Goal: Information Seeking & Learning: Learn about a topic

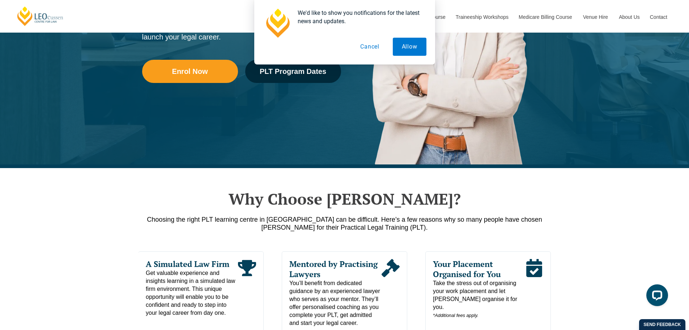
scroll to position [217, 0]
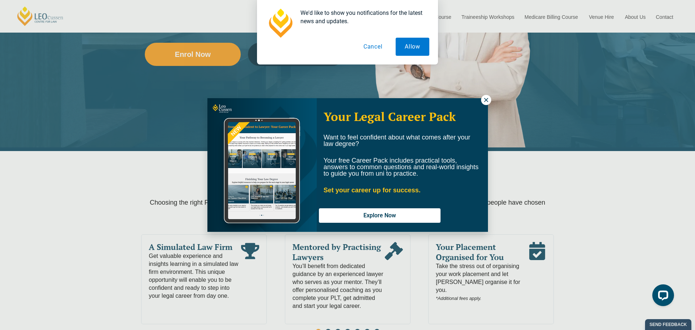
click at [484, 98] on icon at bounding box center [486, 100] width 7 height 7
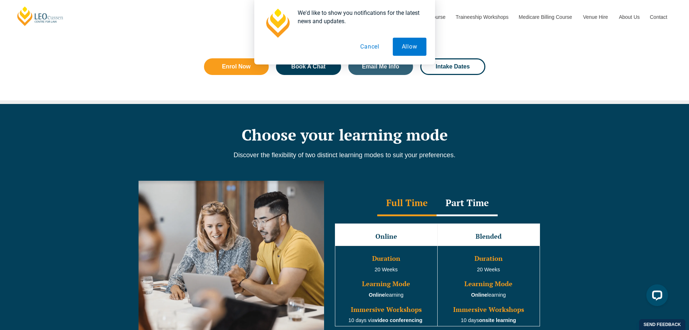
scroll to position [543, 0]
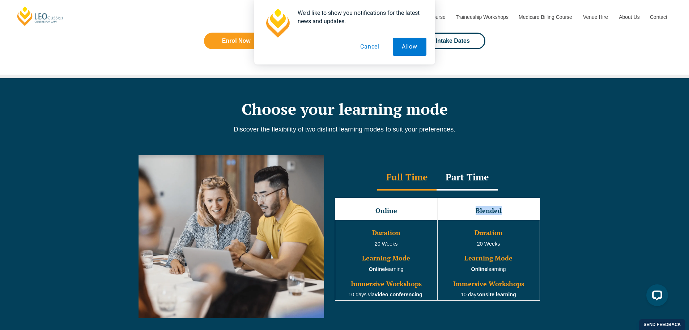
drag, startPoint x: 476, startPoint y: 212, endPoint x: 502, endPoint y: 214, distance: 26.1
click at [502, 214] on h3 "Blended" at bounding box center [489, 210] width 101 height 7
copy h3 "Blended"
click at [596, 197] on div "Full Time Part Time Full Time Online Blended Duration 20 Weeks Learning Mode On…" at bounding box center [344, 241] width 689 height 195
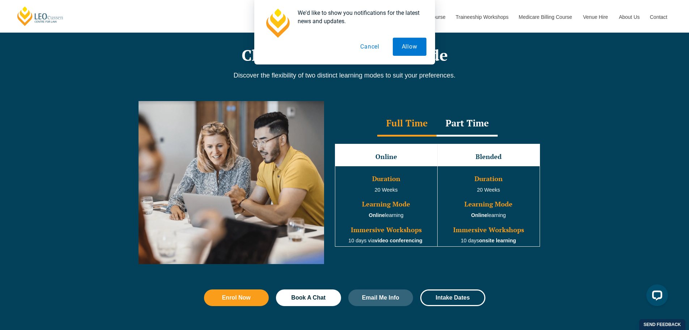
scroll to position [615, 0]
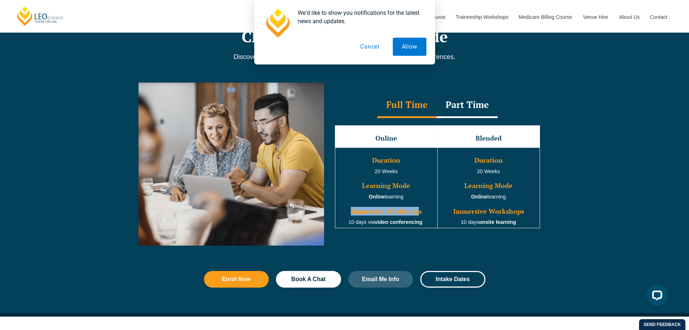
drag, startPoint x: 353, startPoint y: 211, endPoint x: 419, endPoint y: 212, distance: 66.2
click at [419, 212] on h3 "Immersive Workshops" at bounding box center [386, 211] width 101 height 7
copy h3 "Immersive Workshop"
click at [415, 45] on button "Allow" at bounding box center [410, 47] width 34 height 18
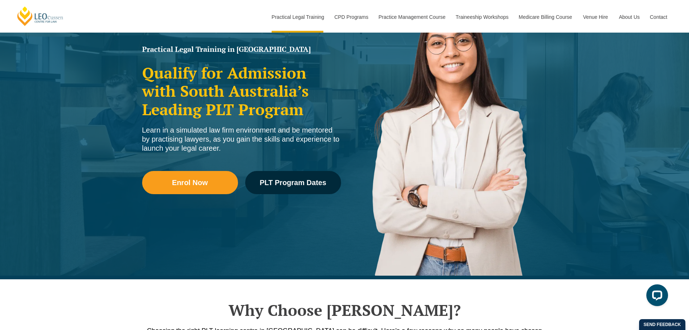
scroll to position [72, 0]
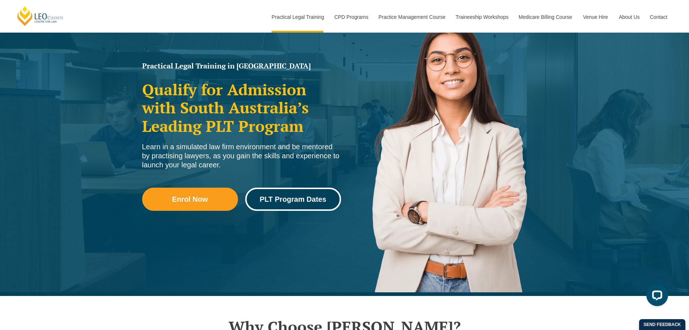
click at [292, 201] on span "PLT Program Dates" at bounding box center [293, 198] width 67 height 7
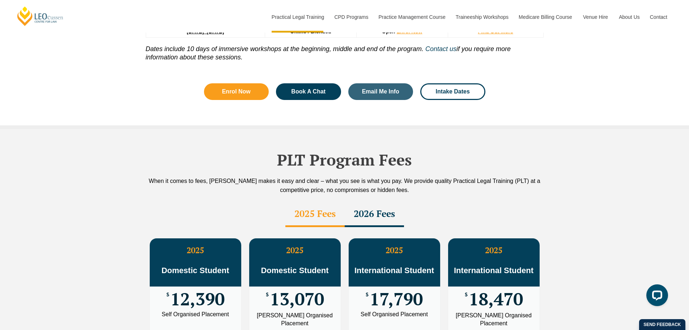
scroll to position [1151, 0]
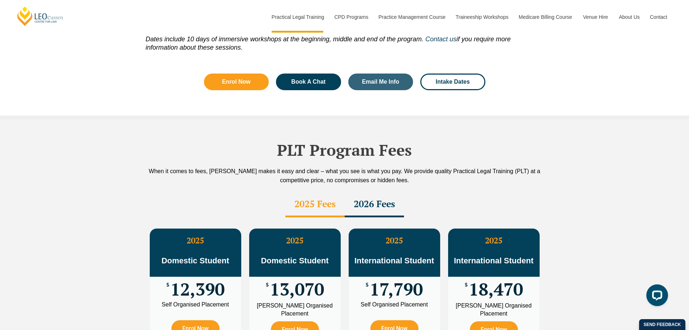
click at [380, 192] on div "2026 Fees" at bounding box center [374, 204] width 59 height 25
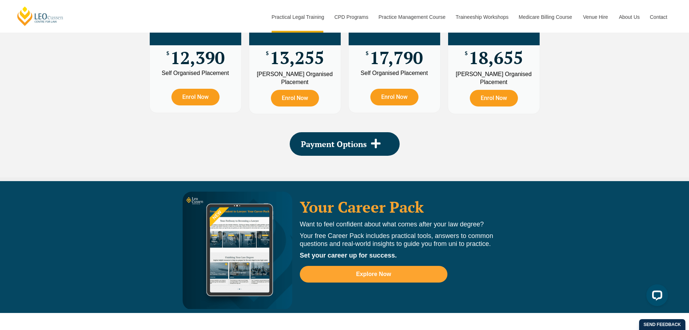
scroll to position [1404, 0]
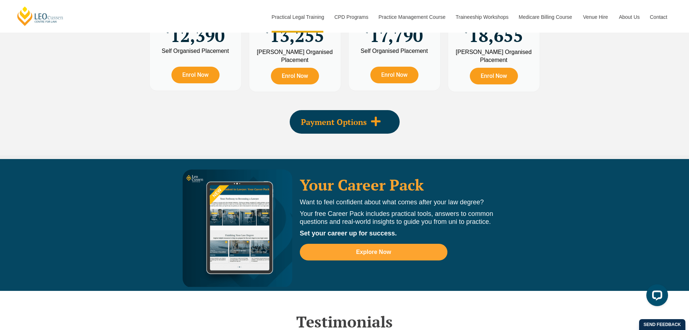
click at [369, 116] on span at bounding box center [376, 122] width 18 height 12
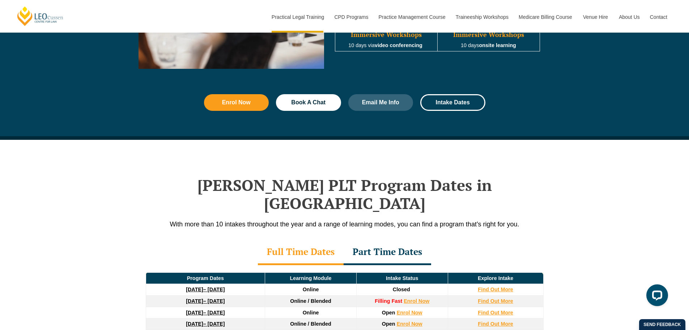
scroll to position [789, 0]
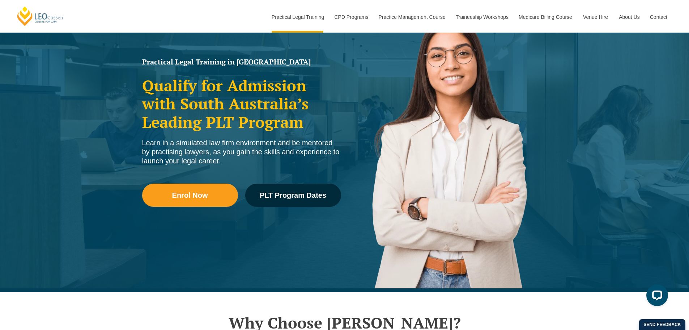
scroll to position [72, 0]
